Goal: Task Accomplishment & Management: Use online tool/utility

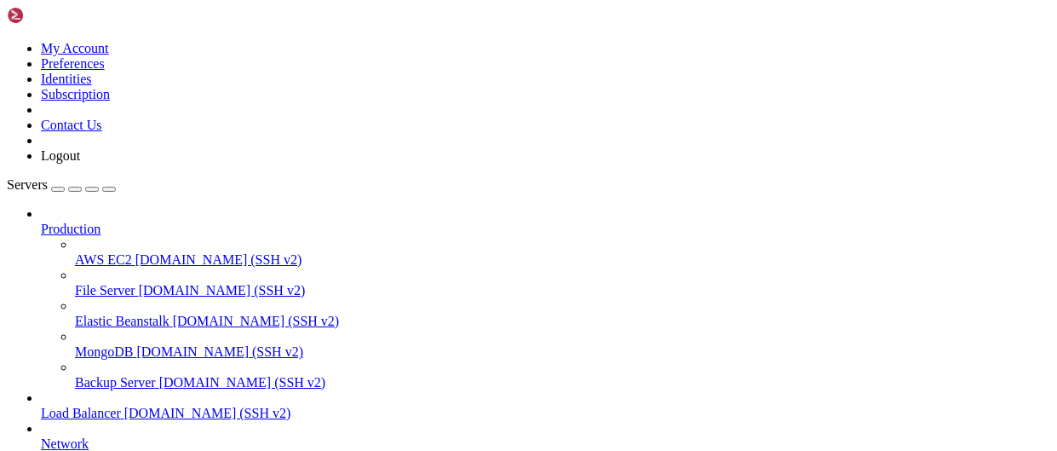
scroll to position [337, 0]
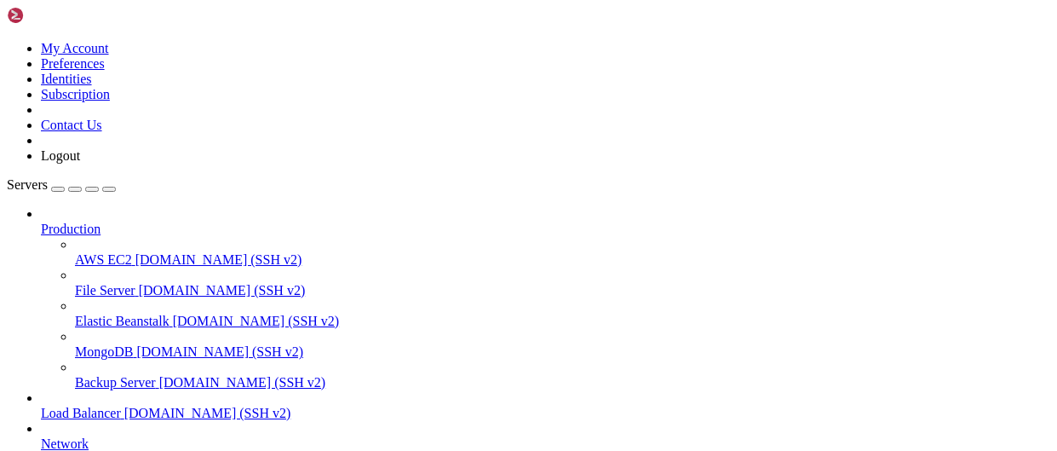
scroll to position [261, 0]
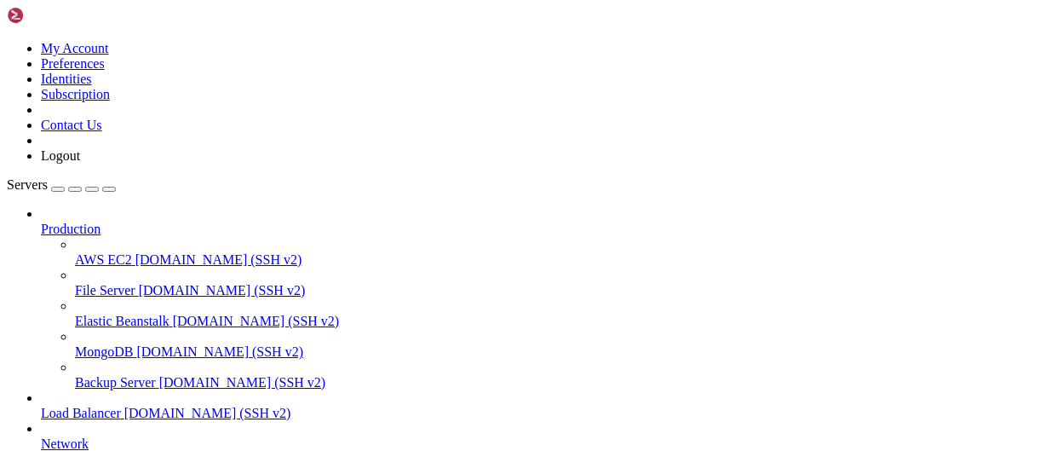
scroll to position [337, 0]
